Goal: Find contact information: Find contact information

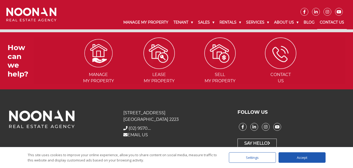
scroll to position [32, 0]
click at [132, 132] on p "EMAIL US" at bounding box center [176, 134] width 106 height 7
click at [132, 134] on link "EMAIL US" at bounding box center [135, 134] width 25 height 5
click at [242, 127] on icon at bounding box center [243, 126] width 2 height 4
